Goal: Information Seeking & Learning: Find specific fact

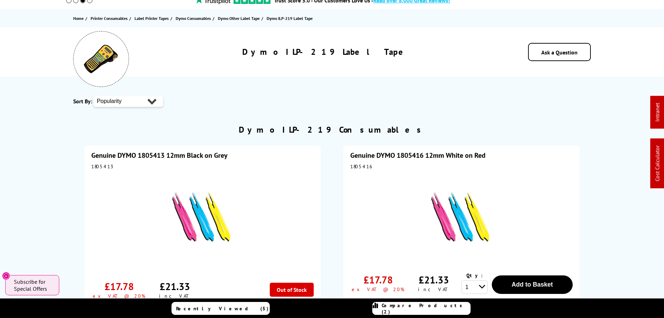
scroll to position [105, 0]
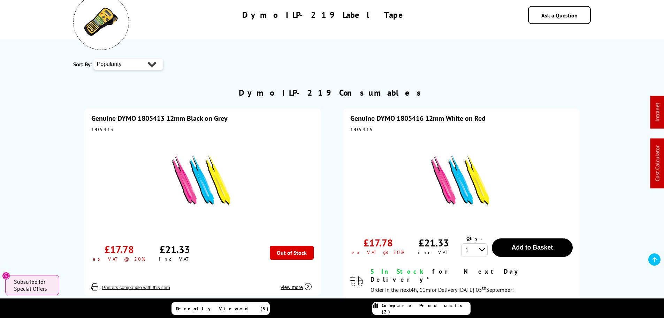
click at [102, 128] on div "1805413" at bounding box center [202, 129] width 223 height 6
copy div "1805413"
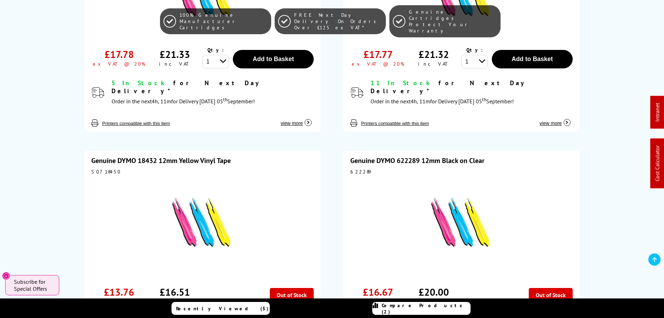
scroll to position [384, 0]
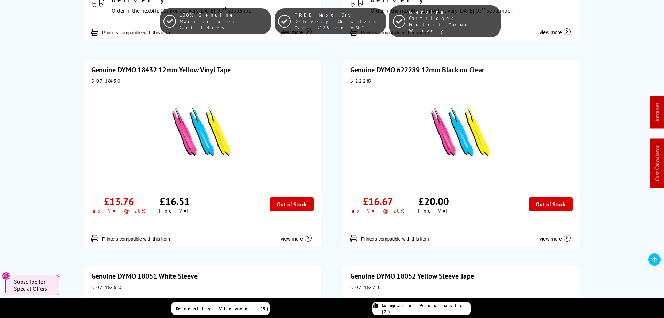
click at [97, 78] on div "S0718450" at bounding box center [202, 81] width 223 height 6
copy div "S0718450"
click at [356, 78] on div "622289" at bounding box center [462, 81] width 223 height 6
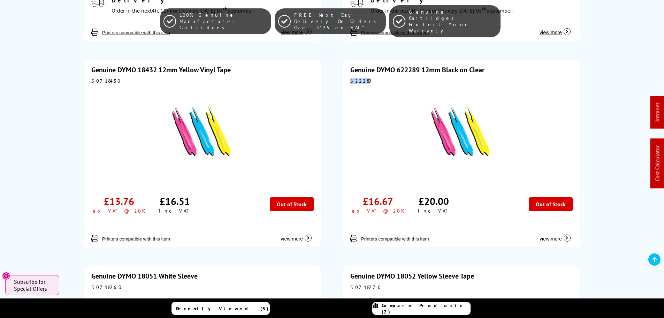
copy div "622289"
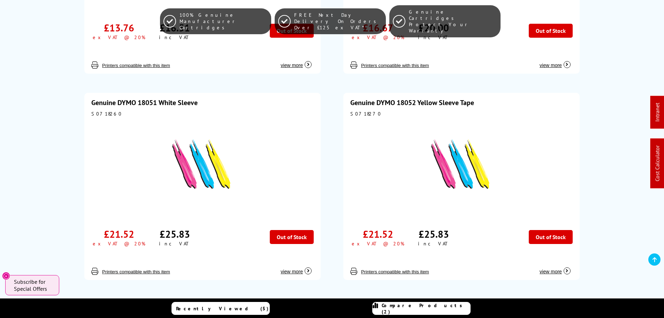
scroll to position [558, 0]
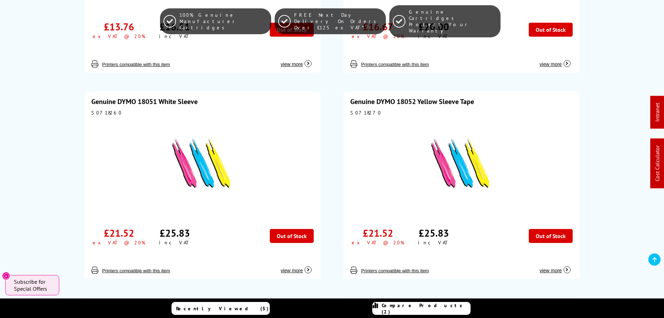
click at [104, 110] on div "S0718260" at bounding box center [202, 113] width 223 height 6
copy div "S0718260"
click at [356, 110] on div "S0718270" at bounding box center [462, 113] width 223 height 6
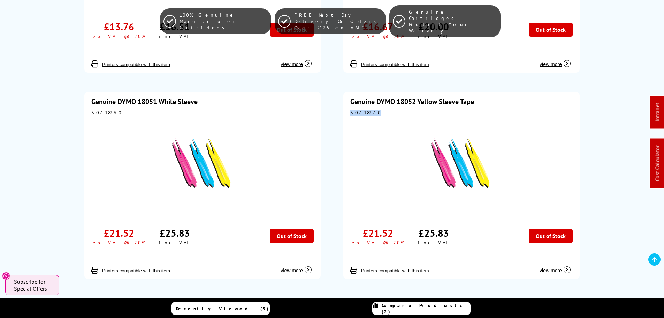
copy div "S0718270"
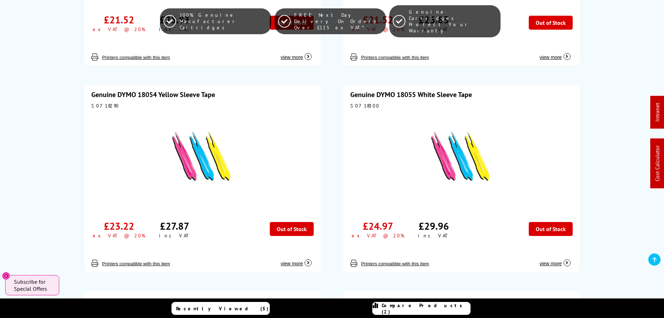
scroll to position [802, 0]
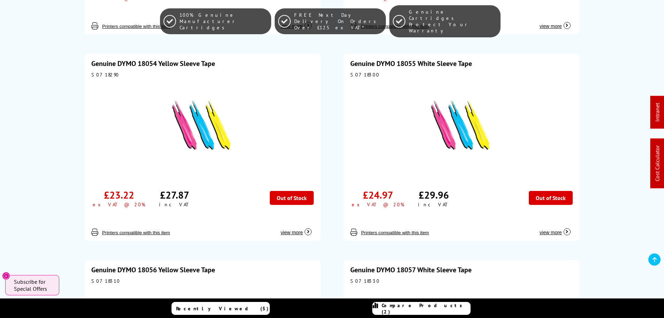
click at [96, 72] on div "S0718290" at bounding box center [202, 75] width 223 height 6
copy div "S0718290"
click at [355, 72] on div "S0718300" at bounding box center [462, 75] width 223 height 6
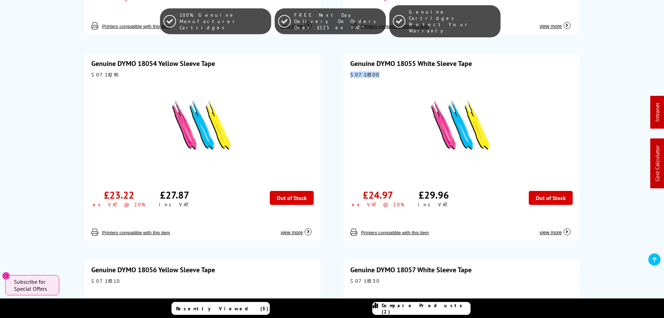
copy div "S0718300"
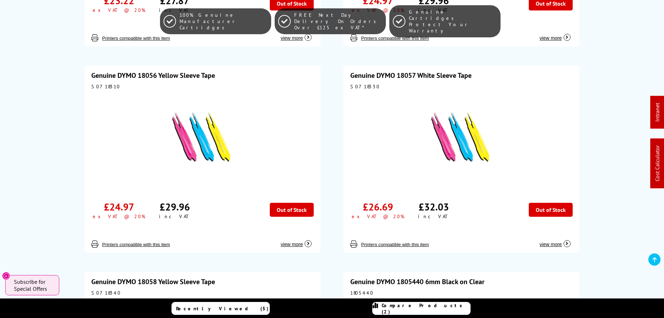
scroll to position [1011, 0]
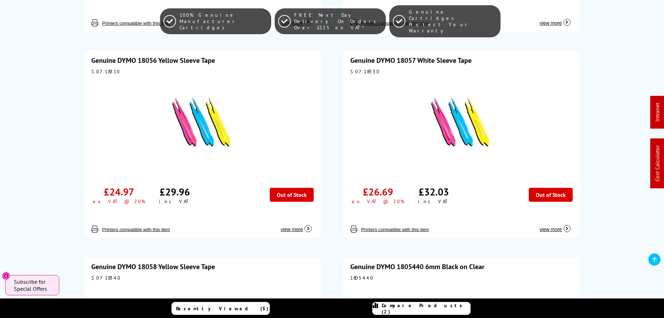
click at [101, 67] on div "Genuine DYMO 18056 Yellow Sleeve Tape S0718310 £24.97 ex VAT @ 20% £29.96" at bounding box center [202, 144] width 236 height 187
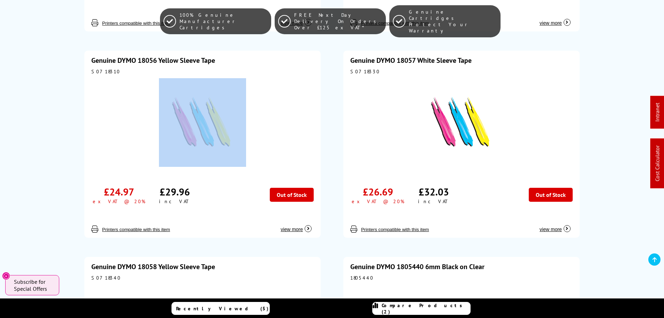
click at [101, 67] on div "Genuine DYMO 18056 Yellow Sleeve Tape S0718310 £24.97 ex VAT @ 20% £29.96" at bounding box center [202, 144] width 236 height 187
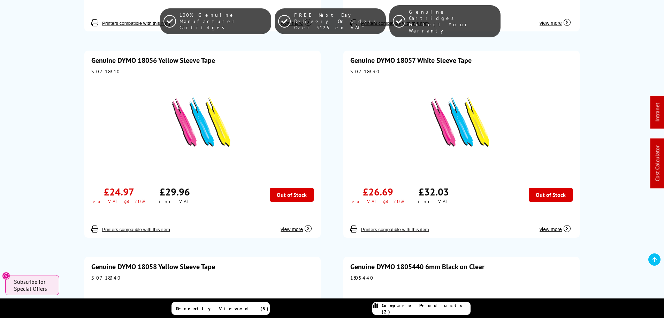
click at [107, 59] on div "Genuine DYMO 18056 Yellow Sleeve Tape S0718310 £24.97 ex VAT @ 20% £29.96" at bounding box center [202, 144] width 236 height 187
click at [104, 68] on div "S0718310" at bounding box center [202, 71] width 223 height 6
copy div "S0718310"
click at [362, 68] on div "S0718330" at bounding box center [462, 71] width 223 height 6
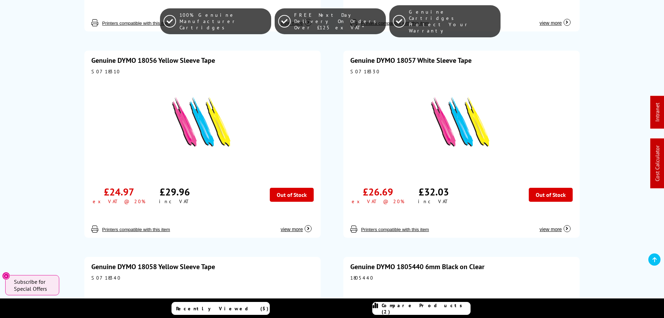
click at [362, 68] on div "S0718330" at bounding box center [462, 71] width 223 height 6
copy div "S0718330"
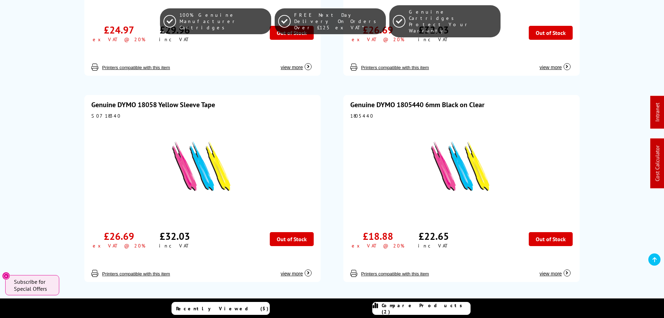
scroll to position [1221, 0]
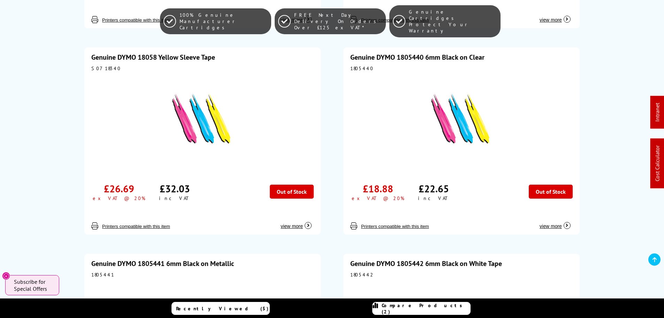
click at [107, 65] on div "S0718340" at bounding box center [202, 68] width 223 height 6
copy div "S0718340"
click at [365, 65] on div "1805440" at bounding box center [462, 68] width 223 height 6
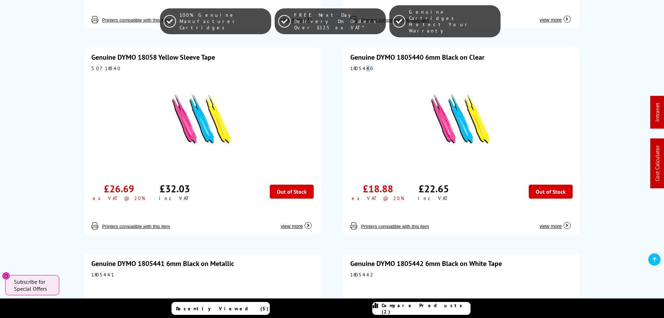
copy div "4"
click at [363, 65] on div "1805440" at bounding box center [462, 68] width 223 height 6
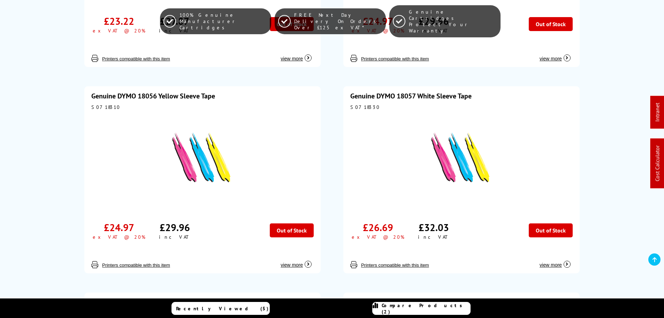
scroll to position [976, 0]
click at [359, 310] on div "1805441" at bounding box center [462, 313] width 223 height 6
drag, startPoint x: 359, startPoint y: 63, endPoint x: 362, endPoint y: 68, distance: 5.9
click at [359, 310] on div "1805441" at bounding box center [462, 313] width 223 height 6
copy div "1805441"
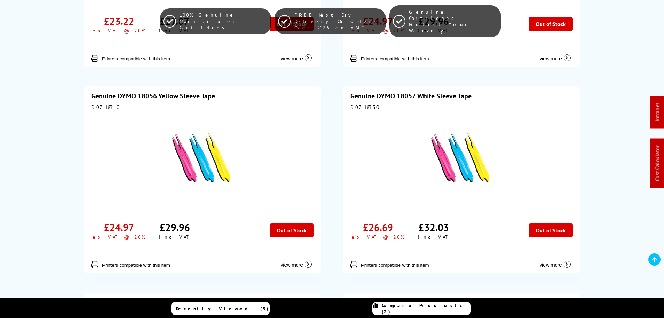
scroll to position [1058, 0]
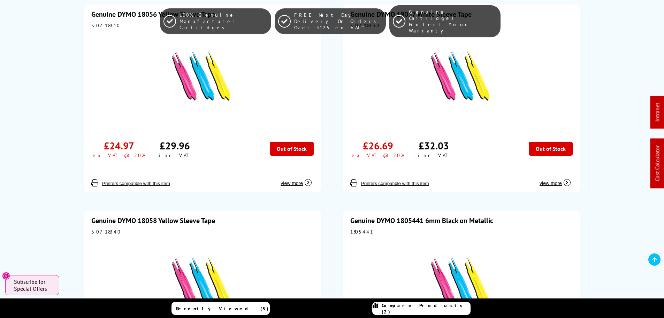
click at [92, 228] on div "S0718340" at bounding box center [202, 231] width 223 height 6
copy div "S0718340"
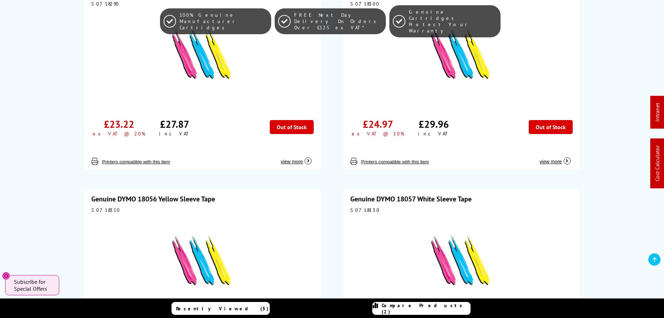
scroll to position [988, 0]
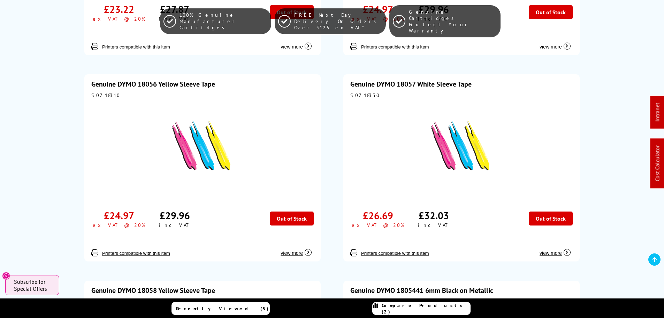
click at [362, 298] on div "1805441" at bounding box center [462, 301] width 223 height 6
copy div "1805441"
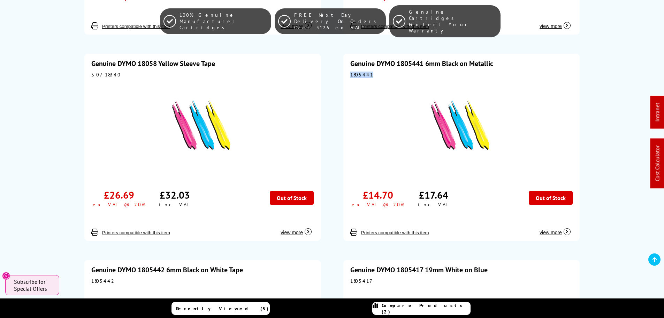
scroll to position [1232, 0]
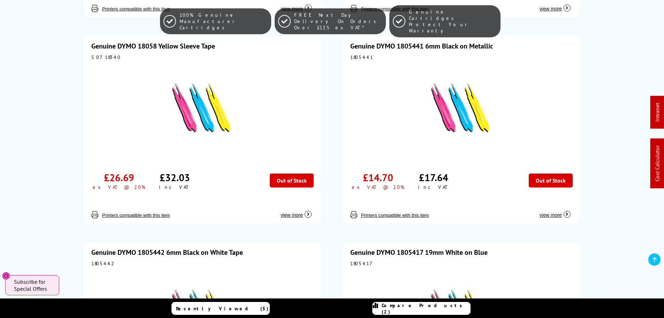
click at [357, 260] on div "1805417" at bounding box center [462, 263] width 223 height 6
copy div "1805417"
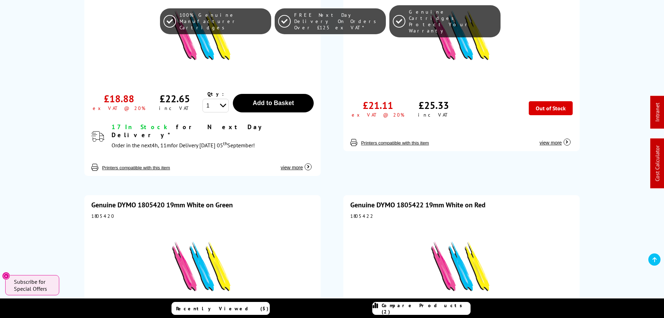
scroll to position [1511, 0]
click at [98, 194] on div "Genuine DYMO 1805420 19mm White on Green 1805420 £17.77 ex VAT @ 20% £21.32" at bounding box center [202, 287] width 236 height 187
click at [98, 212] on div "1805420" at bounding box center [202, 215] width 223 height 6
drag, startPoint x: 98, startPoint y: 35, endPoint x: 221, endPoint y: 5, distance: 127.1
click at [99, 212] on div "1805420" at bounding box center [202, 215] width 223 height 6
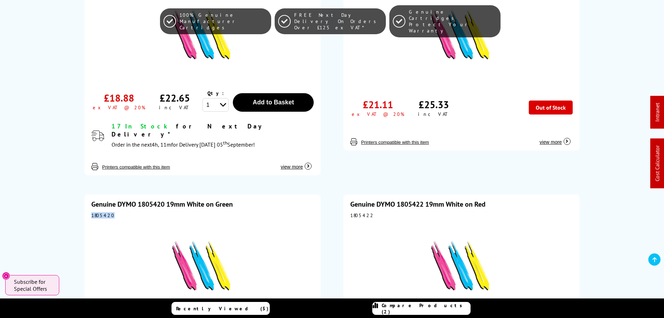
copy div "1805420"
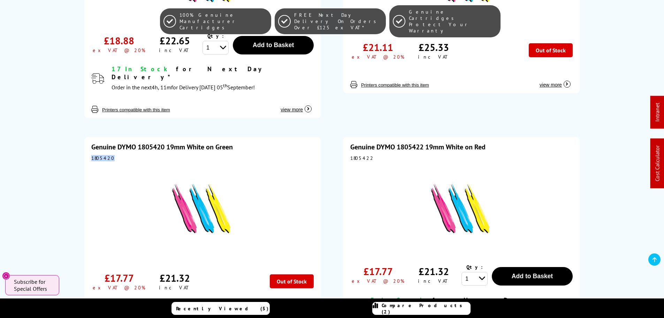
scroll to position [1650, 0]
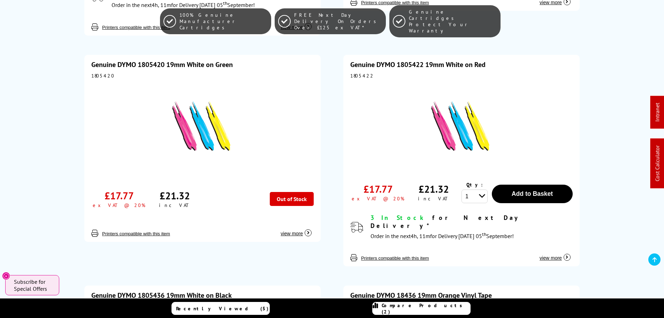
click at [359, 303] on div "S0718500" at bounding box center [462, 306] width 223 height 6
copy div "S0718500"
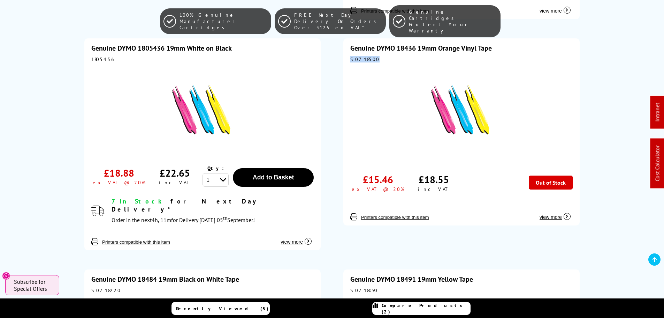
scroll to position [1895, 0]
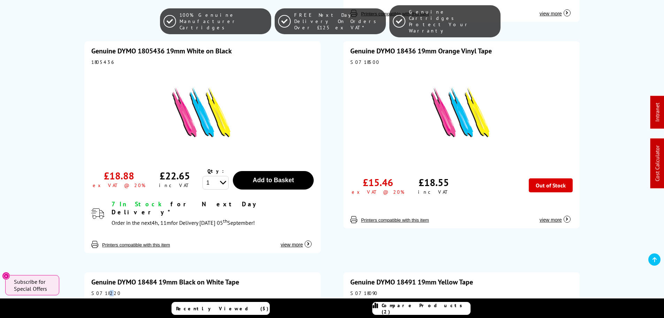
click at [105, 290] on div "S0718220" at bounding box center [202, 293] width 223 height 6
copy div "2"
click at [99, 290] on div "S0718220" at bounding box center [202, 293] width 223 height 6
click at [101, 290] on div "S0718220" at bounding box center [202, 293] width 223 height 6
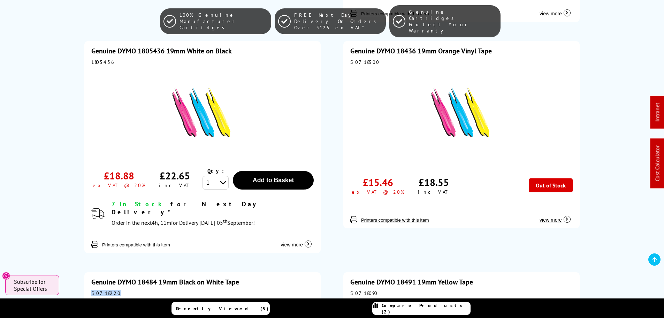
click at [101, 290] on div "S0718220" at bounding box center [202, 293] width 223 height 6
copy div "S0718220"
click at [363, 290] on div "S0718090" at bounding box center [462, 293] width 223 height 6
copy div "S0718090"
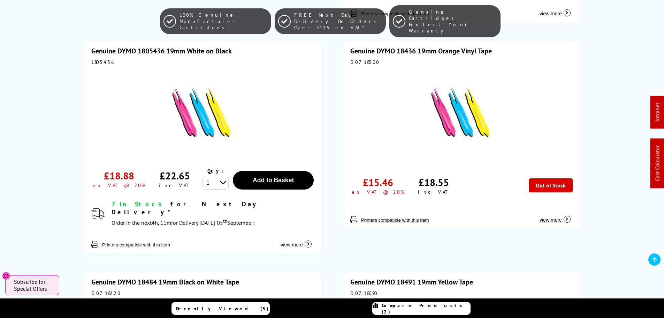
click at [98, 290] on div "S0718220" at bounding box center [202, 293] width 223 height 6
copy div "S0718220"
click at [355, 290] on div "S0718090" at bounding box center [462, 293] width 223 height 6
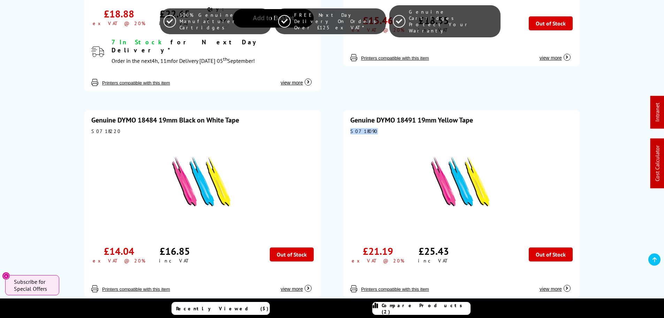
scroll to position [2104, 0]
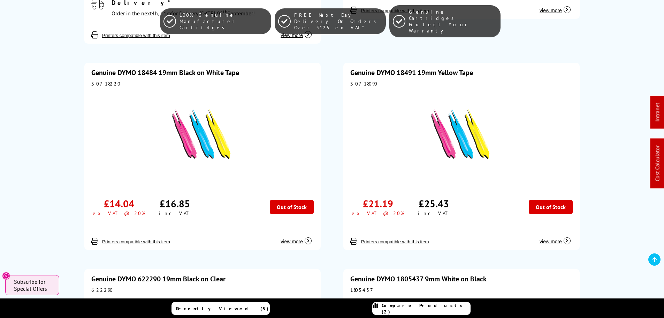
click at [99, 287] on div "622290" at bounding box center [202, 290] width 223 height 6
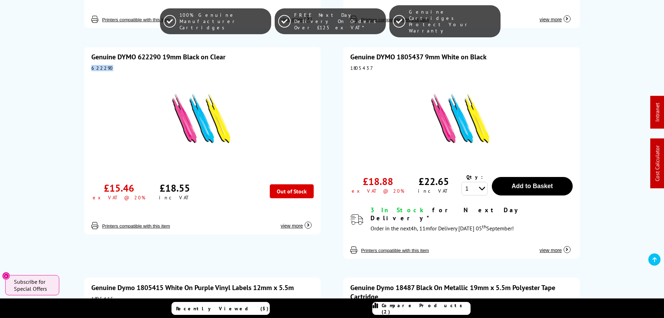
scroll to position [2383, 0]
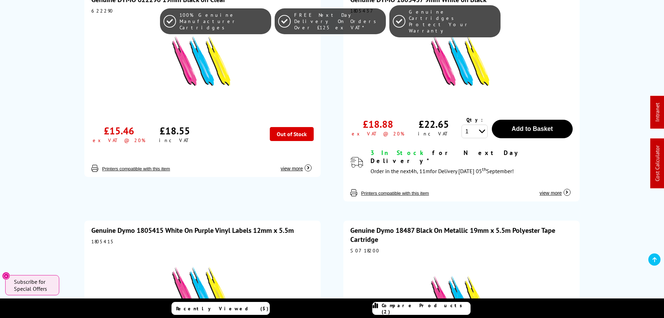
click at [92, 238] on div "1805415" at bounding box center [202, 241] width 223 height 6
click at [362, 220] on div "Genuine Dymo 18487 Black On Metallic 19mm x 5.5m Polyester Tape Cartridge S0718…" at bounding box center [462, 318] width 236 height 196
click at [362, 247] on div "S0718200" at bounding box center [462, 250] width 223 height 6
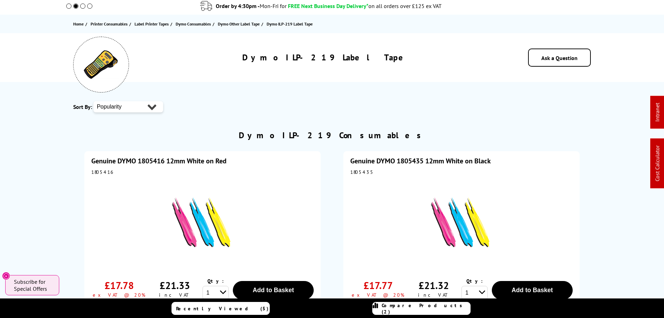
scroll to position [140, 0]
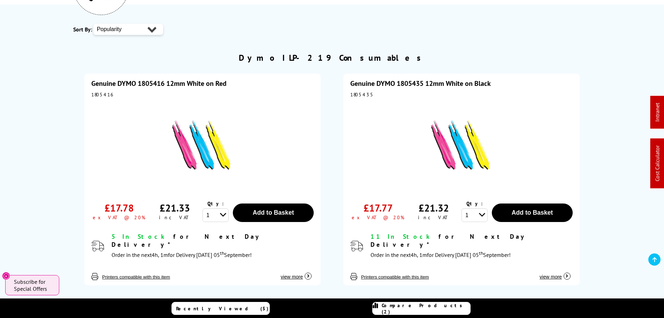
click at [169, 85] on link "Genuine DYMO 1805416 12mm White on Red" at bounding box center [158, 83] width 135 height 9
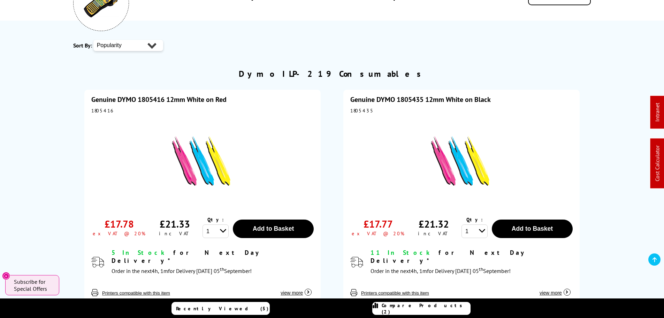
scroll to position [0, 0]
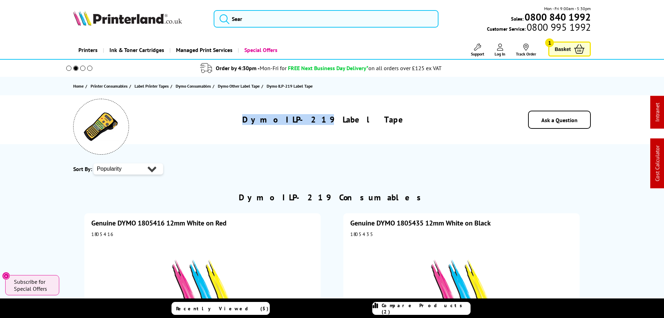
drag, startPoint x: 326, startPoint y: 118, endPoint x: 275, endPoint y: 113, distance: 51.5
click at [275, 113] on div "Dymo ILP-219 Label Tape Ask a Question" at bounding box center [332, 119] width 558 height 49
copy h1 "Dymo ILP-219"
click at [463, 124] on div "Dymo ILP-219 Label Tape" at bounding box center [326, 119] width 353 height 11
